Goal: Transaction & Acquisition: Book appointment/travel/reservation

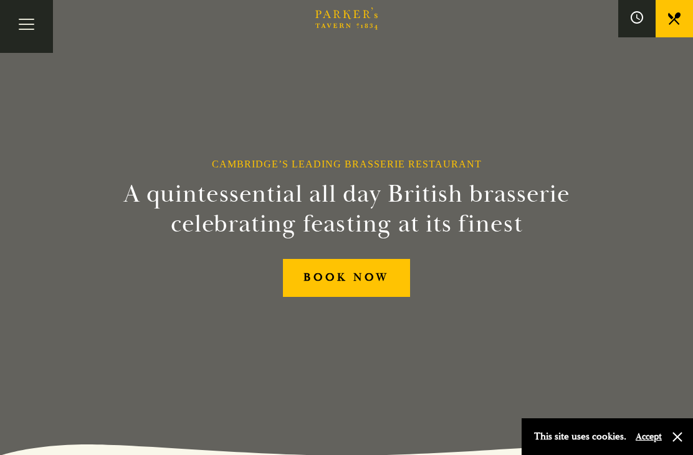
click at [320, 297] on link "BOOK NOW" at bounding box center [346, 278] width 127 height 38
click at [316, 297] on link "BOOK NOW" at bounding box center [346, 278] width 127 height 38
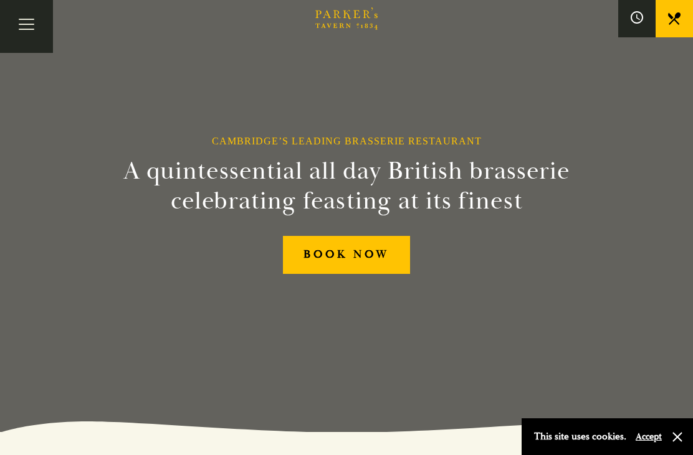
scroll to position [24, 0]
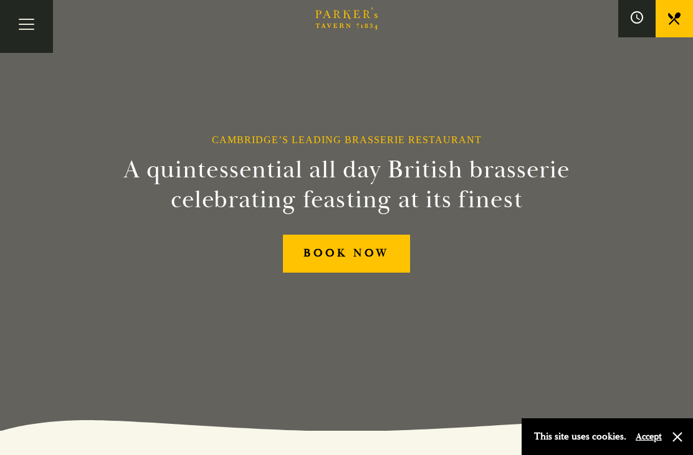
click at [21, 22] on button "Toggle navigation" at bounding box center [26, 26] width 53 height 53
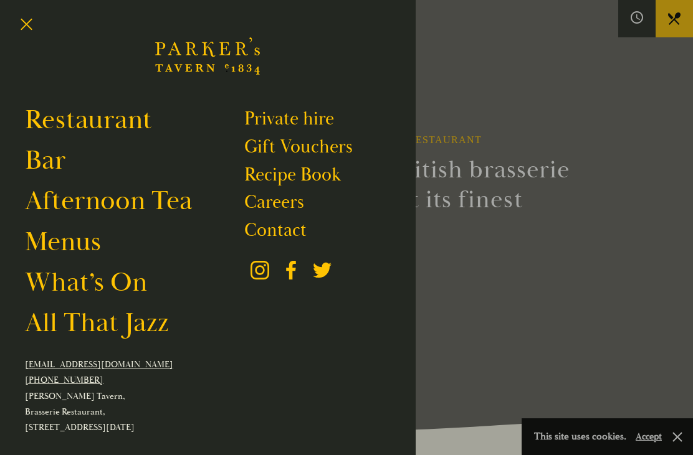
click at [34, 119] on link "Restaurant" at bounding box center [88, 120] width 127 height 34
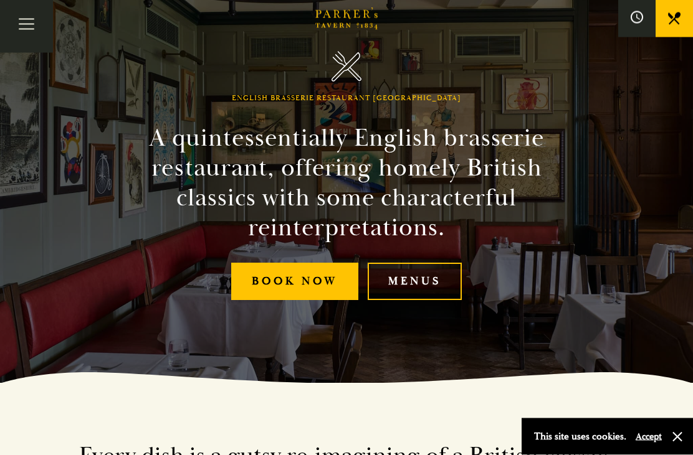
scroll to position [72, 0]
click at [399, 301] on link "Menus" at bounding box center [415, 282] width 94 height 38
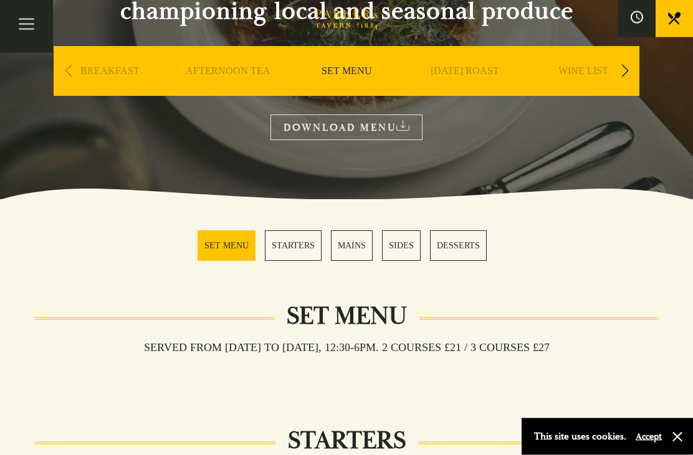
scroll to position [177, 0]
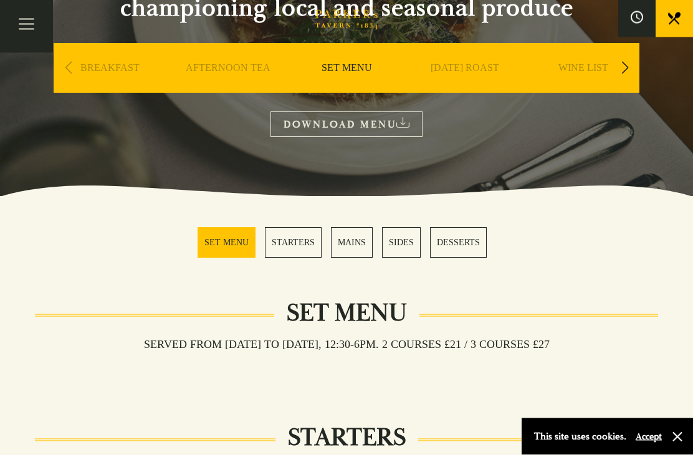
click at [343, 245] on link "MAINS" at bounding box center [352, 243] width 42 height 31
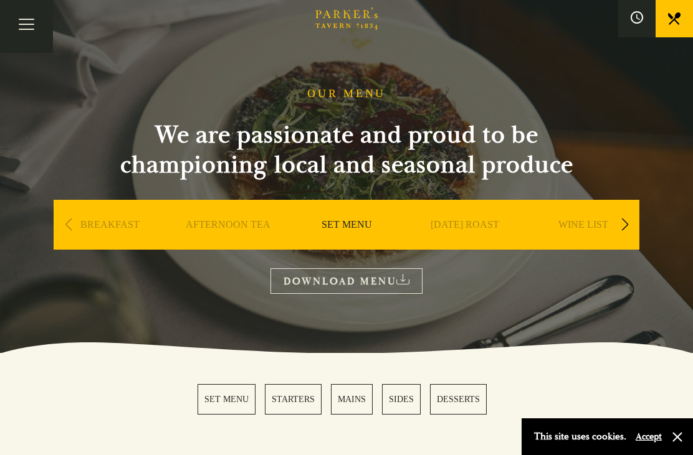
scroll to position [20, 0]
click at [310, 279] on link "DOWNLOAD MENU" at bounding box center [346, 282] width 152 height 26
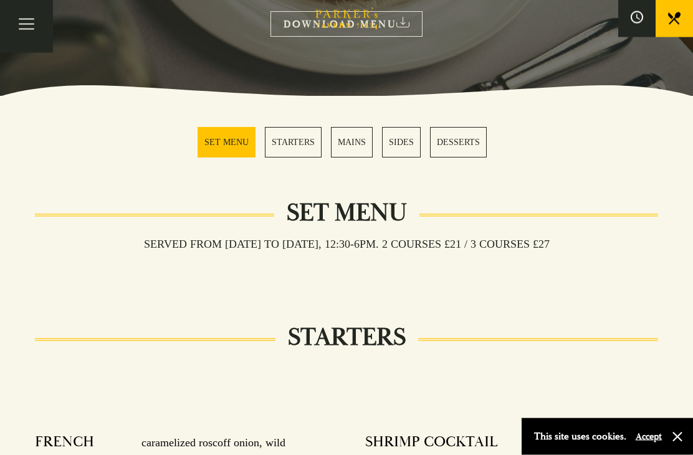
scroll to position [255, 0]
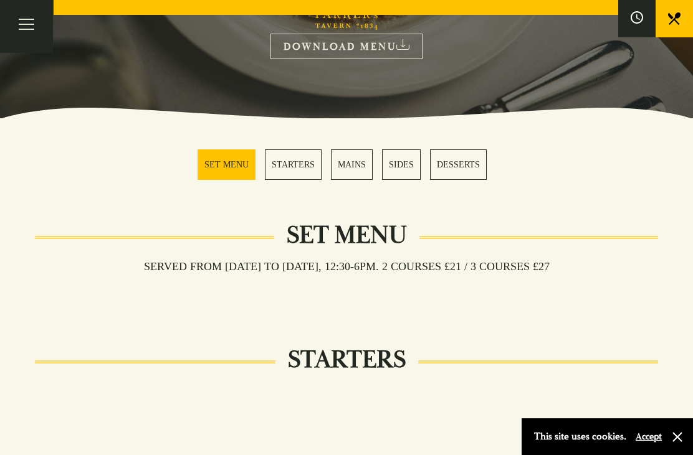
click at [26, 25] on button "Toggle navigation" at bounding box center [26, 26] width 53 height 53
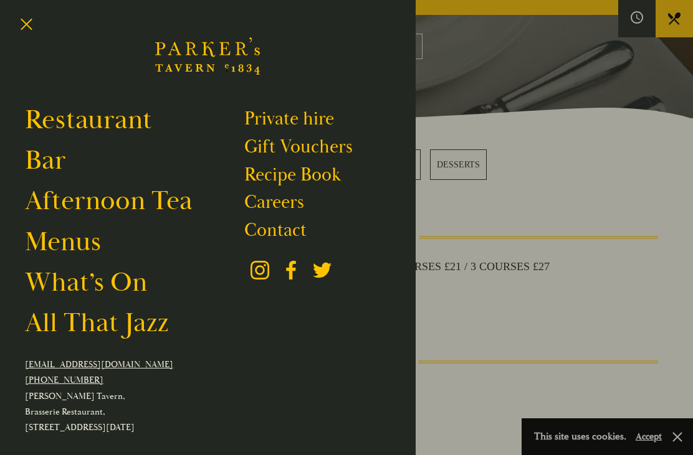
click at [44, 247] on link "Menus" at bounding box center [63, 243] width 76 height 34
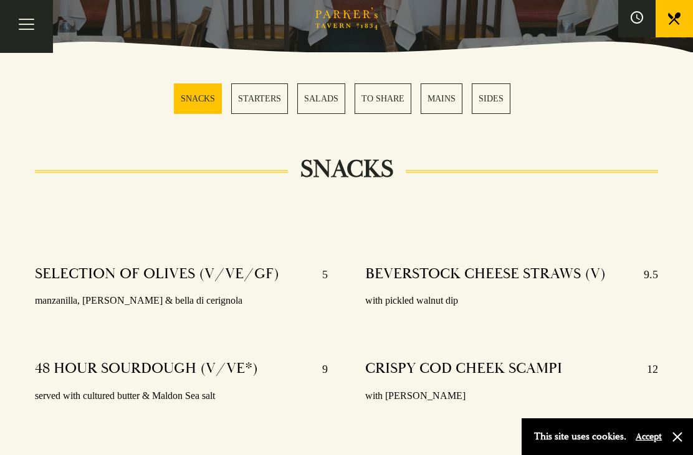
scroll to position [321, 0]
